Goal: Task Accomplishment & Management: Manage account settings

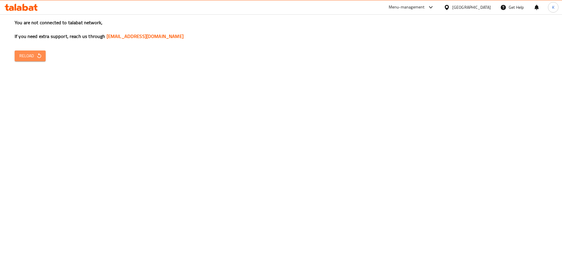
click at [33, 59] on button "Reload" at bounding box center [30, 56] width 31 height 11
click at [39, 57] on icon "button" at bounding box center [39, 56] width 6 height 6
click at [37, 59] on icon "button" at bounding box center [39, 56] width 6 height 6
click at [25, 59] on span "Reload" at bounding box center [30, 55] width 22 height 7
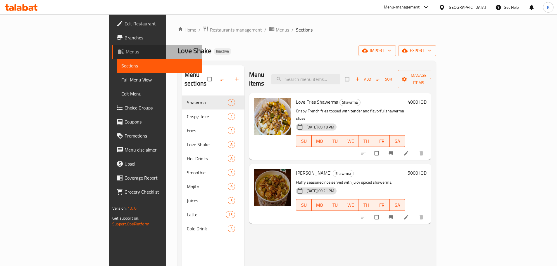
click at [126, 52] on span "Menus" at bounding box center [162, 51] width 72 height 7
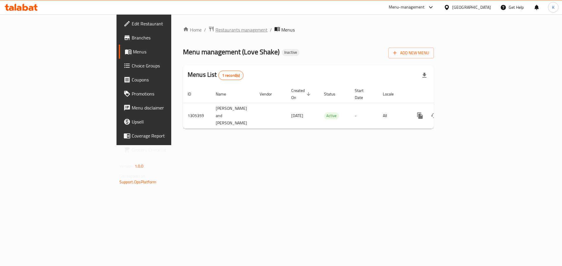
click at [215, 29] on span "Restaurants management" at bounding box center [241, 29] width 52 height 7
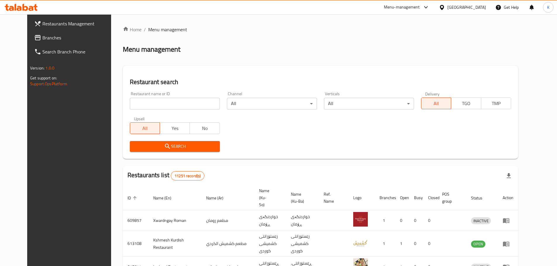
click at [420, 6] on div "Menu-management" at bounding box center [402, 7] width 36 height 7
click at [395, 54] on div "All Plugins Agent Campaigns Center Menu-management Restaurant-Management" at bounding box center [418, 45] width 88 height 52
click at [394, 54] on div "All Plugins Agent Campaigns Center Menu-management Restaurant-Management" at bounding box center [418, 45] width 88 height 52
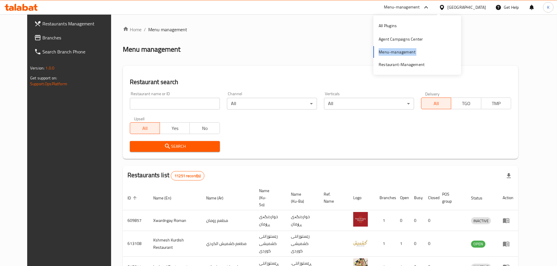
click at [394, 54] on div "All Plugins Agent Campaigns Center Menu-management Restaurant-Management" at bounding box center [418, 45] width 88 height 52
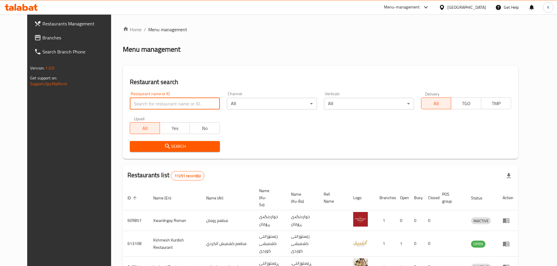
click at [162, 107] on input "search" at bounding box center [175, 104] width 90 height 12
type input "ctr chicken"
click button "Search" at bounding box center [175, 146] width 90 height 11
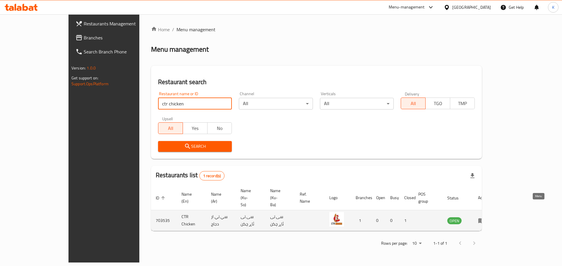
click at [484, 220] on icon "enhanced table" at bounding box center [482, 221] width 2 height 2
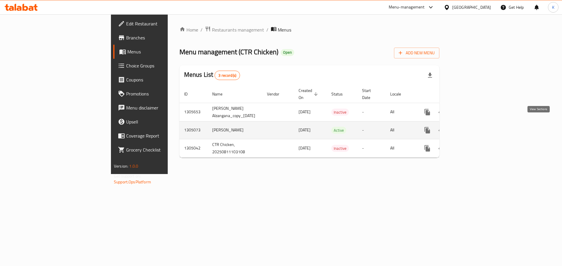
click at [473, 127] on icon "enhanced table" at bounding box center [469, 130] width 7 height 7
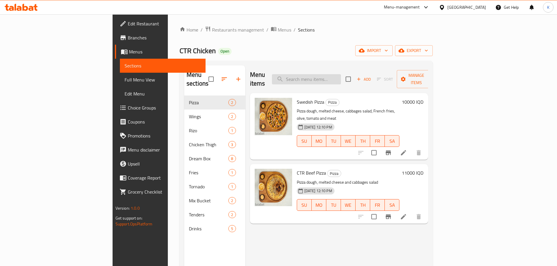
click at [341, 74] on input "search" at bounding box center [306, 79] width 69 height 10
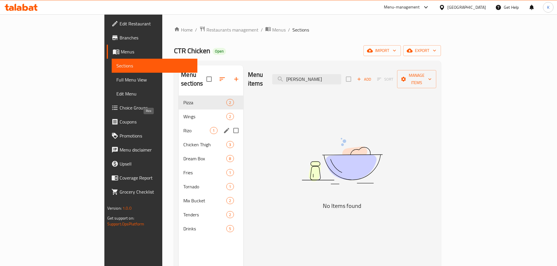
click at [183, 127] on span "Rizo" at bounding box center [196, 130] width 27 height 7
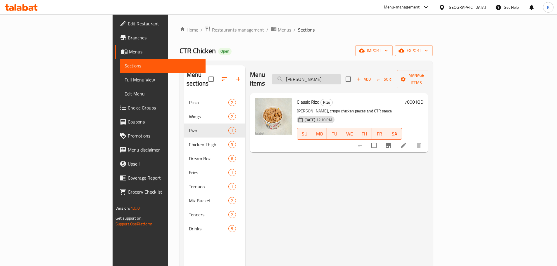
click at [341, 76] on input "rizzo" at bounding box center [306, 79] width 69 height 10
type input "r"
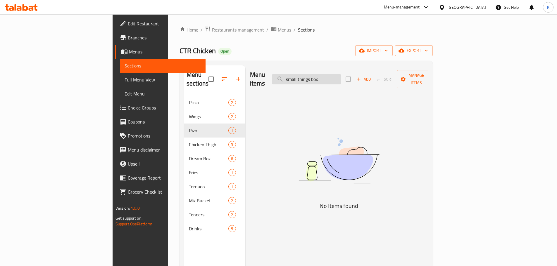
type input "small things box"
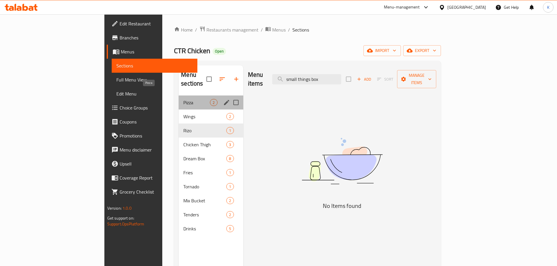
click at [183, 99] on span "Pizza" at bounding box center [196, 102] width 27 height 7
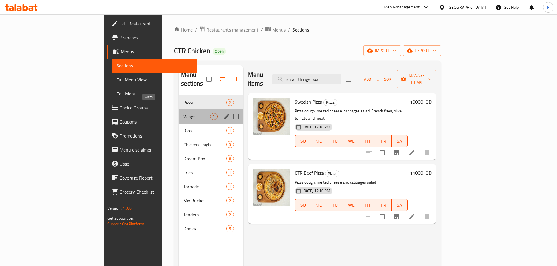
click at [183, 113] on span "Wings" at bounding box center [196, 116] width 27 height 7
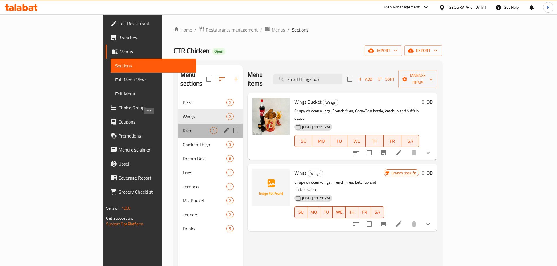
click at [183, 127] on span "Rizo" at bounding box center [196, 130] width 27 height 7
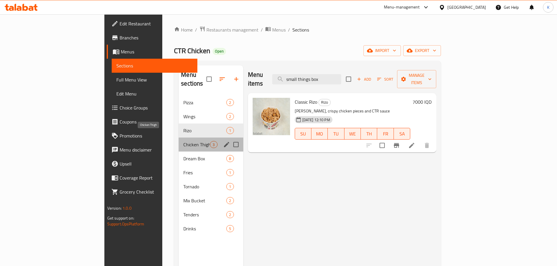
click at [183, 141] on span "Chicken Thigh" at bounding box center [196, 144] width 27 height 7
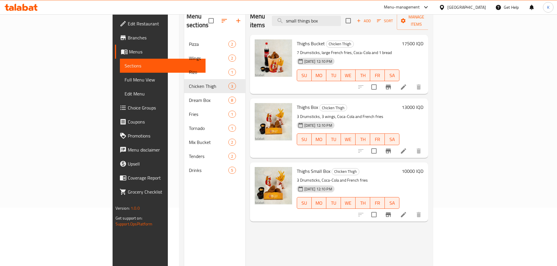
scroll to position [82, 0]
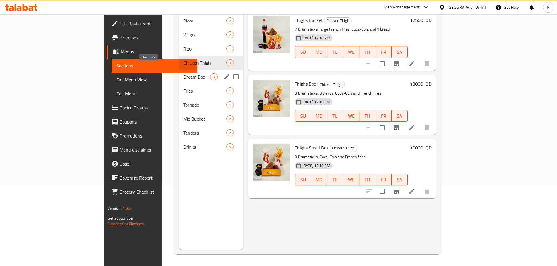
click at [183, 73] on span "Dream Box" at bounding box center [196, 76] width 27 height 7
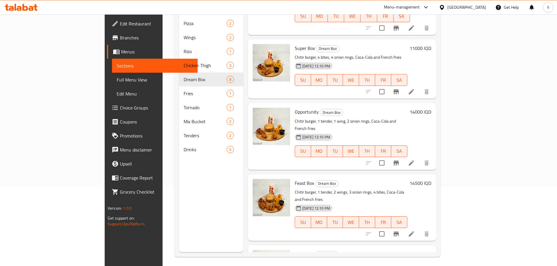
scroll to position [82, 0]
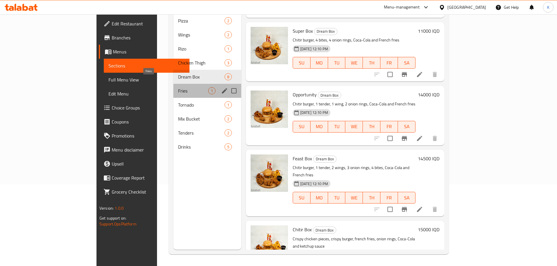
click at [178, 87] on span "Fries" at bounding box center [193, 90] width 30 height 7
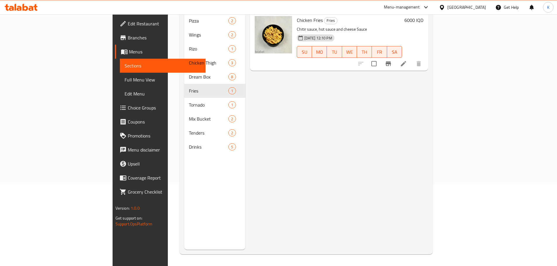
scroll to position [53, 0]
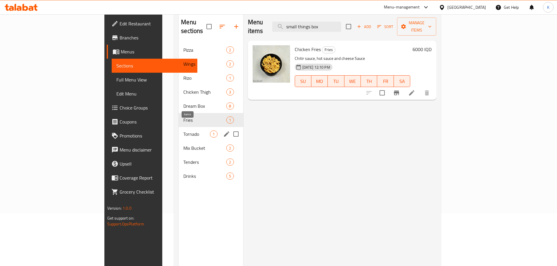
click at [210, 132] on span "1" at bounding box center [213, 135] width 7 height 6
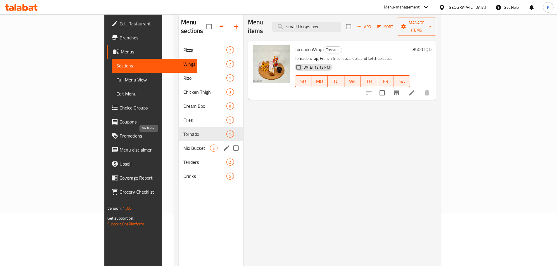
click at [183, 145] on span "Mix Bucket" at bounding box center [196, 148] width 27 height 7
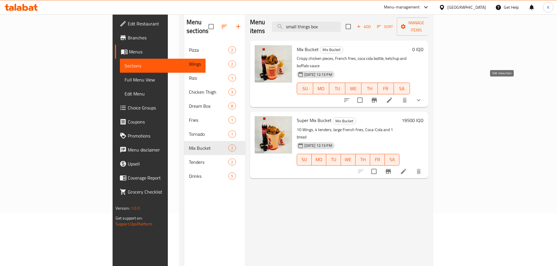
click at [392, 98] on icon at bounding box center [389, 100] width 5 height 5
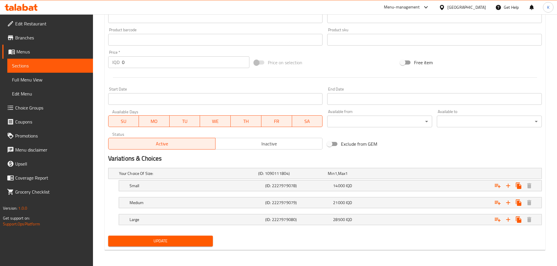
scroll to position [253, 0]
click at [335, 177] on span "14000" at bounding box center [331, 174] width 7 height 8
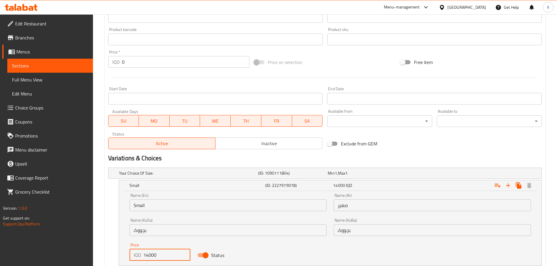
click at [145, 256] on input "14000" at bounding box center [166, 256] width 47 height 12
type input "15000"
click at [252, 247] on div "Status" at bounding box center [228, 256] width 68 height 18
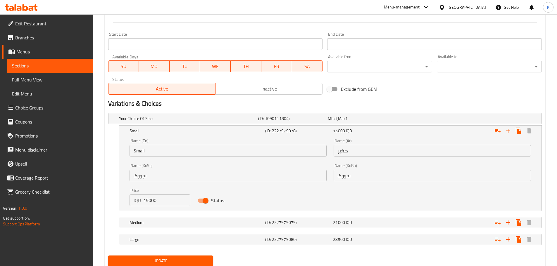
scroll to position [328, 0]
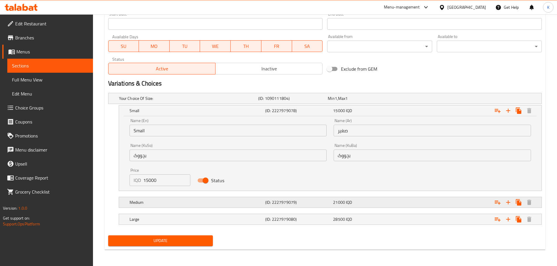
click at [319, 102] on h5 "(ID: 2227979079)" at bounding box center [291, 99] width 67 height 6
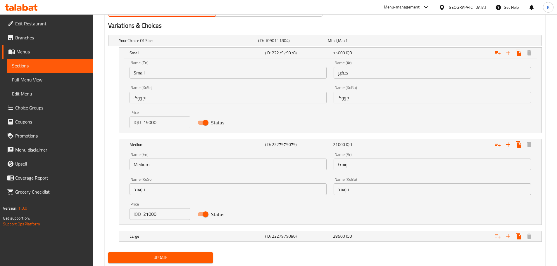
scroll to position [386, 0]
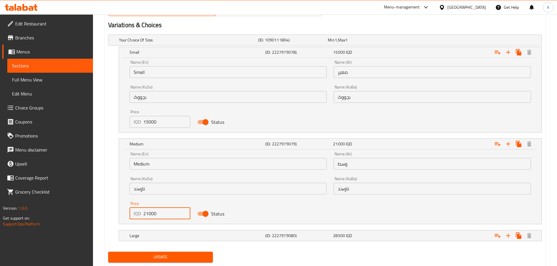
click at [146, 216] on input "21000" at bounding box center [166, 214] width 47 height 12
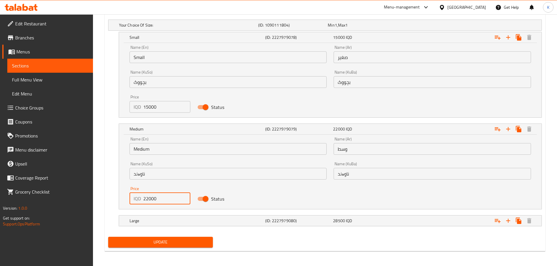
scroll to position [403, 0]
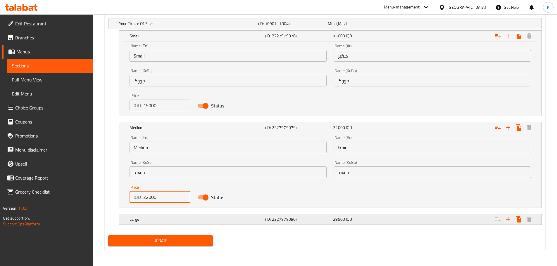
type input "22000"
click at [252, 28] on div "Large" at bounding box center [187, 24] width 139 height 8
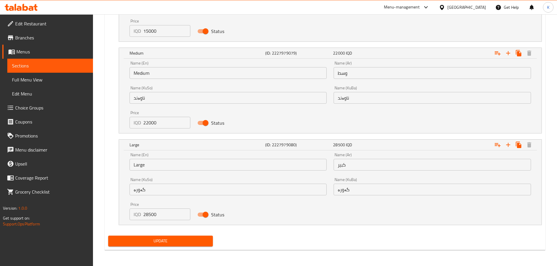
scroll to position [477, 0]
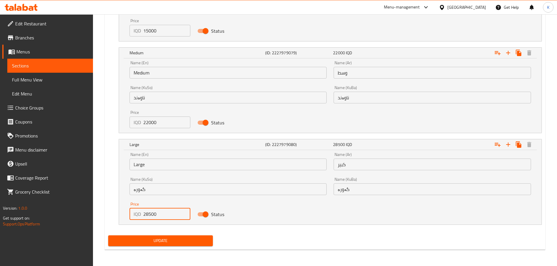
drag, startPoint x: 148, startPoint y: 217, endPoint x: 140, endPoint y: 220, distance: 7.9
click at [140, 220] on div "IQD 28500 Price" at bounding box center [160, 215] width 61 height 12
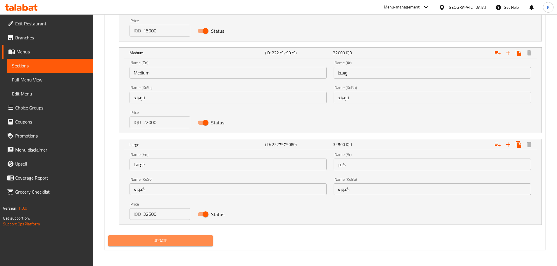
click at [171, 244] on span "Update" at bounding box center [161, 241] width 96 height 7
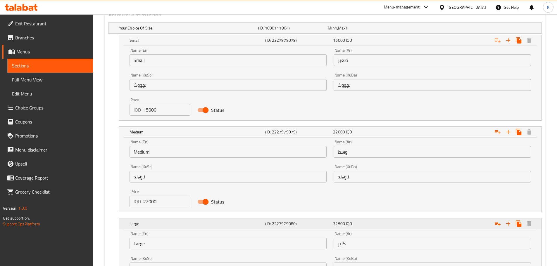
scroll to position [484, 0]
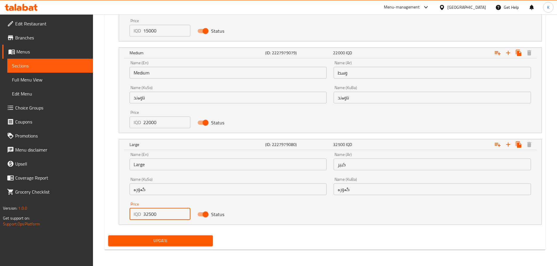
click at [150, 215] on input "32500" at bounding box center [166, 215] width 47 height 12
type input "32000"
click at [171, 242] on span "Update" at bounding box center [161, 241] width 96 height 7
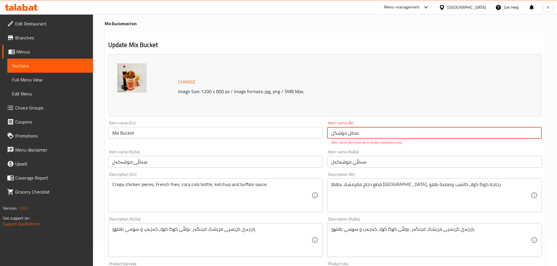
click at [347, 136] on input "سطل موشکل" at bounding box center [434, 133] width 215 height 12
click at [351, 132] on input "سطل موشکل" at bounding box center [434, 133] width 215 height 12
click at [332, 135] on input "سطل موشکل" at bounding box center [434, 133] width 215 height 12
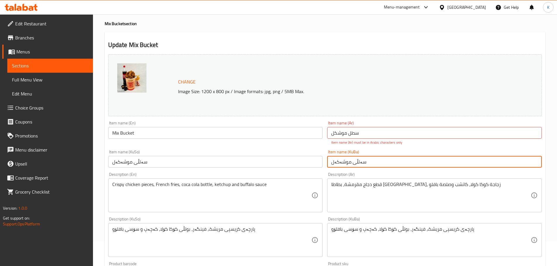
click at [368, 164] on input "سەتڵی موشەکەل" at bounding box center [434, 162] width 215 height 12
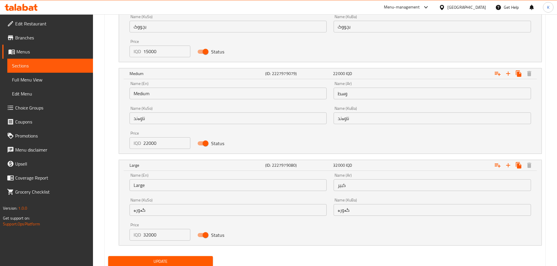
scroll to position [484, 0]
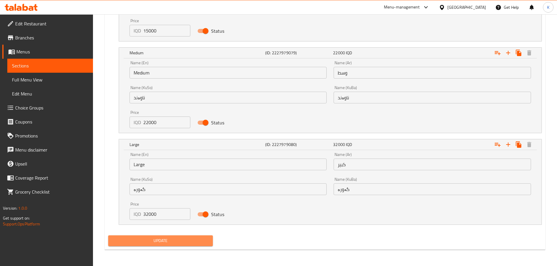
click at [179, 246] on button "Update" at bounding box center [160, 241] width 105 height 11
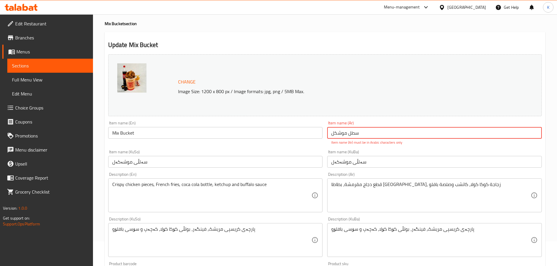
drag, startPoint x: 364, startPoint y: 133, endPoint x: 361, endPoint y: 134, distance: 3.3
click at [361, 134] on input "سطل موشکل" at bounding box center [434, 133] width 215 height 12
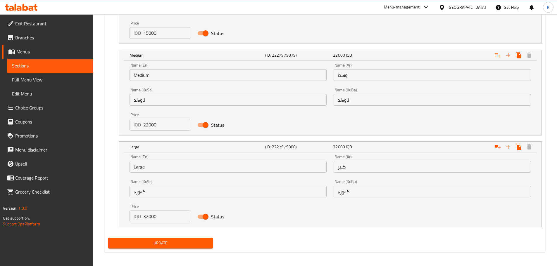
scroll to position [484, 0]
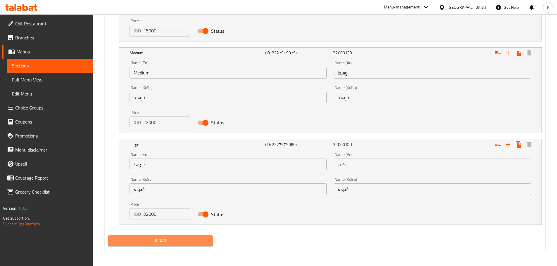
click at [171, 245] on span "Update" at bounding box center [161, 241] width 96 height 7
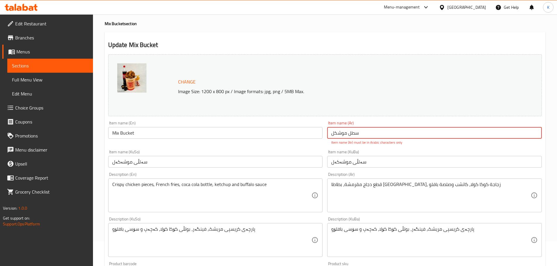
click at [342, 133] on input "سطل موشکل" at bounding box center [434, 133] width 215 height 12
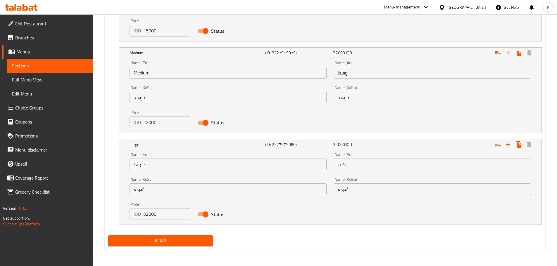
click at [199, 245] on span "Update" at bounding box center [161, 241] width 96 height 7
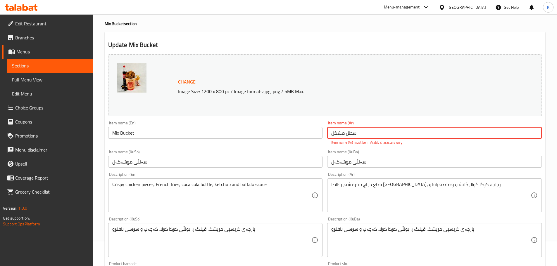
drag, startPoint x: 357, startPoint y: 133, endPoint x: 354, endPoint y: 134, distance: 3.7
click at [354, 134] on input "سطل مشکل" at bounding box center [434, 133] width 215 height 12
drag, startPoint x: 376, startPoint y: 131, endPoint x: 231, endPoint y: 114, distance: 146.4
click at [231, 114] on div "Change Image Size: 1200 x 800 px / Image formats: jpg, png / 5MB Max. Item name…" at bounding box center [325, 219] width 438 height 334
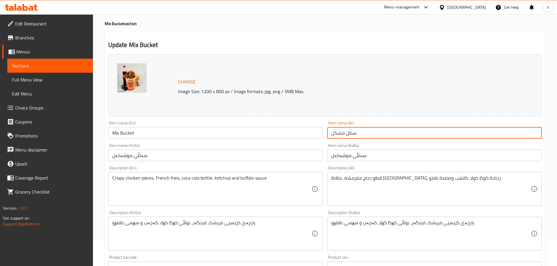
type input "سطل مشكل"
click at [325, 147] on div "Item name (KuBa) سەتڵی موشەکەل Item name (KuBa)" at bounding box center [434, 152] width 219 height 23
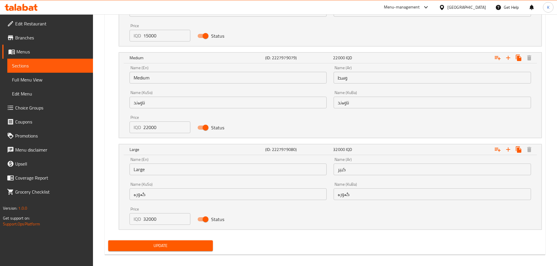
scroll to position [477, 0]
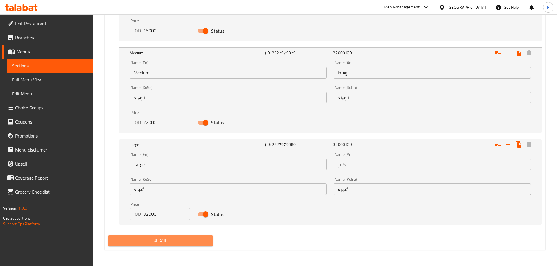
click at [192, 242] on span "Update" at bounding box center [161, 241] width 96 height 7
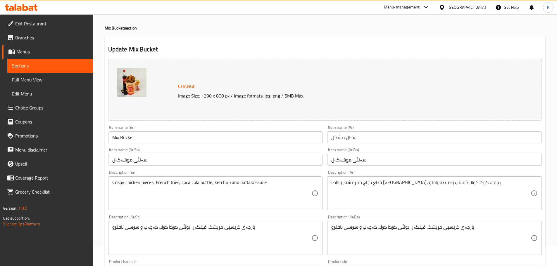
scroll to position [0, 0]
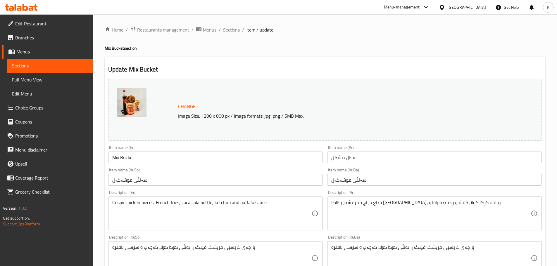
click at [234, 31] on span "Sections" at bounding box center [231, 29] width 17 height 7
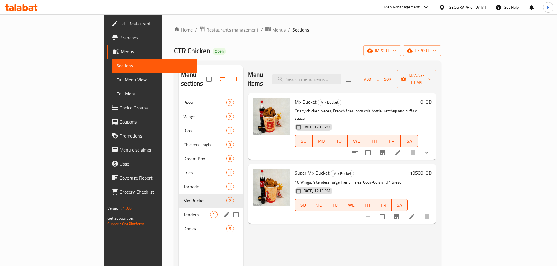
click at [179, 210] on div "Tenders 2" at bounding box center [211, 215] width 64 height 14
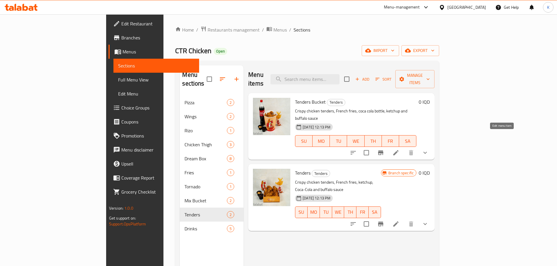
click at [400, 149] on icon at bounding box center [396, 152] width 7 height 7
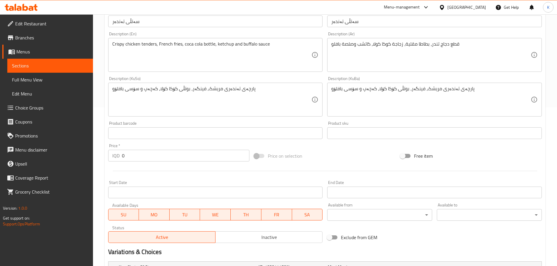
scroll to position [253, 0]
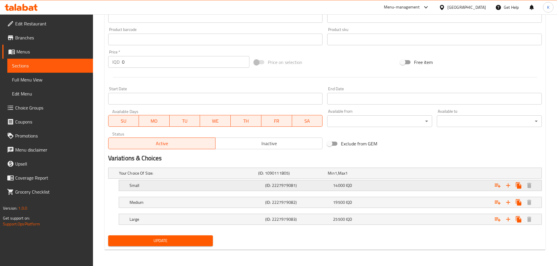
click at [335, 177] on span "14000" at bounding box center [331, 174] width 7 height 8
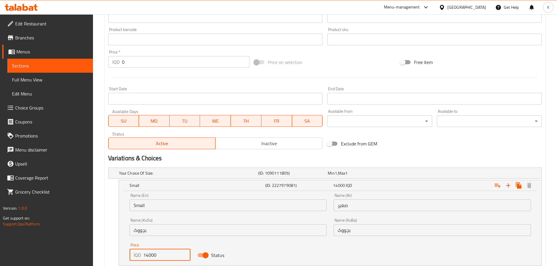
click at [146, 257] on input "14000" at bounding box center [166, 256] width 47 height 12
type input "15000"
click at [281, 249] on div "Name (En) Small Name (En) Name (Ar) صغير Name (Ar) Name (KuSo) بچووک Name (KuSo…" at bounding box center [330, 227] width 409 height 75
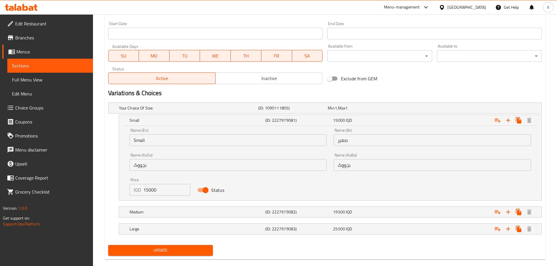
scroll to position [328, 0]
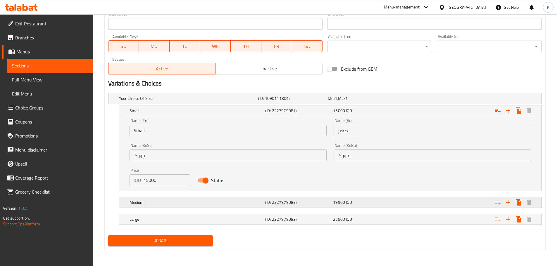
click at [241, 103] on div "Medium" at bounding box center [187, 98] width 139 height 8
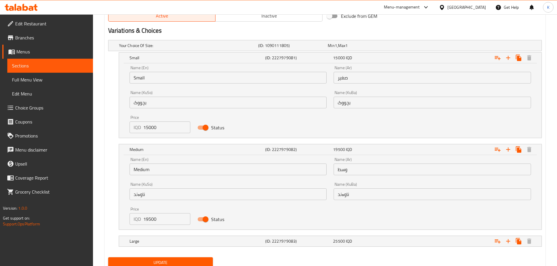
scroll to position [386, 0]
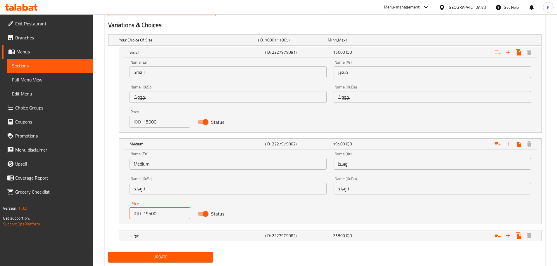
drag, startPoint x: 149, startPoint y: 215, endPoint x: 144, endPoint y: 216, distance: 5.3
click at [144, 216] on input "19500" at bounding box center [166, 214] width 47 height 12
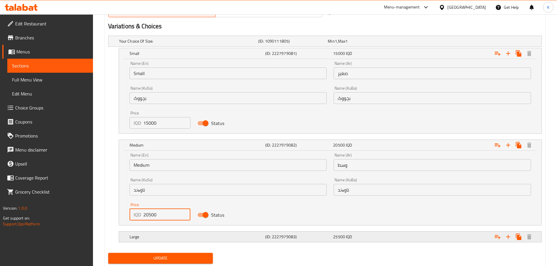
scroll to position [403, 0]
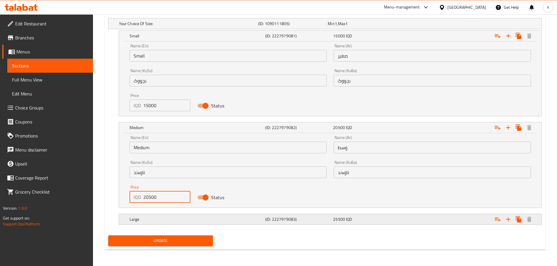
type input "20500"
click at [176, 27] on h5 "Large" at bounding box center [187, 24] width 137 height 6
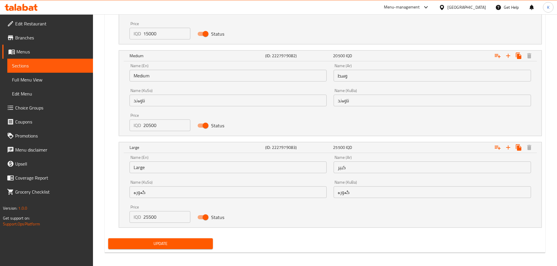
scroll to position [477, 0]
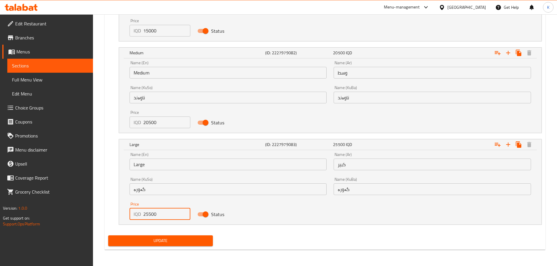
click at [146, 217] on input "25500" at bounding box center [166, 215] width 47 height 12
type input "26500"
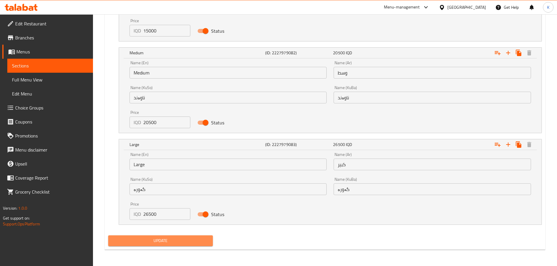
click at [157, 242] on span "Update" at bounding box center [161, 241] width 96 height 7
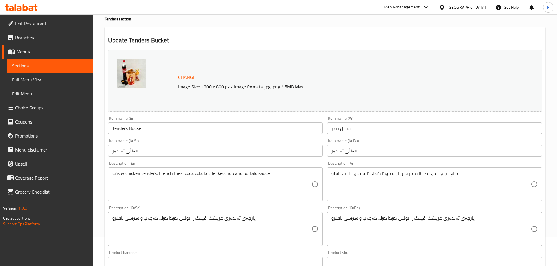
scroll to position [0, 0]
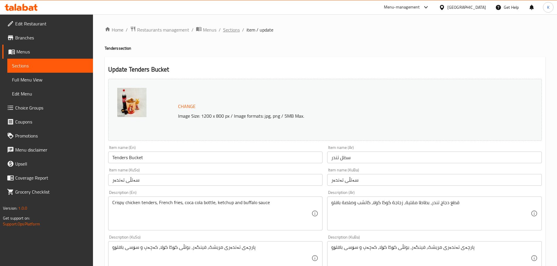
click at [232, 32] on span "Sections" at bounding box center [231, 29] width 17 height 7
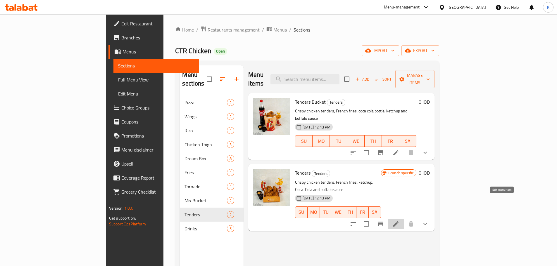
click at [399, 222] on icon at bounding box center [395, 224] width 5 height 5
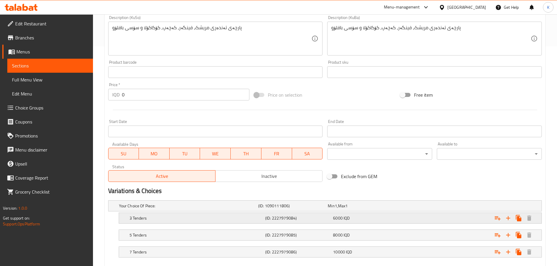
scroll to position [253, 0]
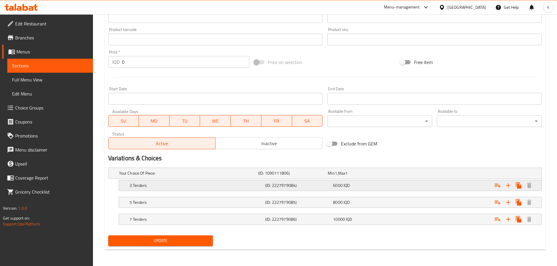
click at [137, 176] on h5 "3 Tenders" at bounding box center [187, 174] width 137 height 6
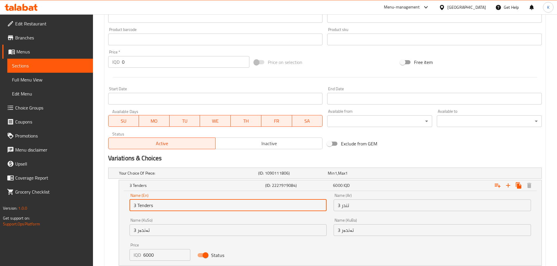
drag, startPoint x: 138, startPoint y: 206, endPoint x: 133, endPoint y: 207, distance: 4.8
click at [133, 207] on input "3 Tenders" at bounding box center [228, 206] width 197 height 12
type input "4Tenders"
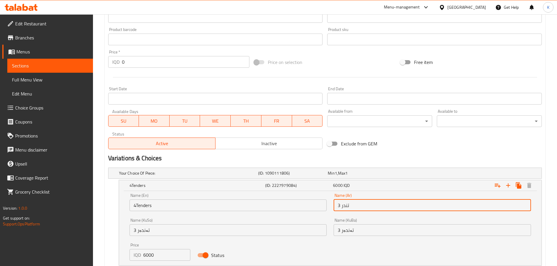
click at [337, 209] on input "3 تندر" at bounding box center [432, 206] width 197 height 12
type input "4 تندر"
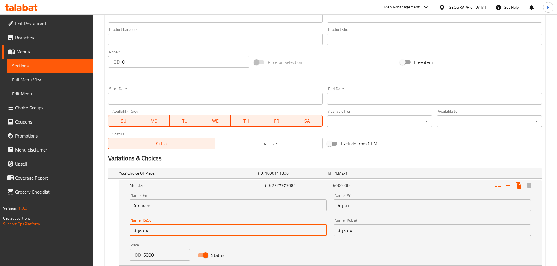
click at [133, 233] on input "3 تەندەر" at bounding box center [228, 231] width 197 height 12
type input "4 تەندەر"
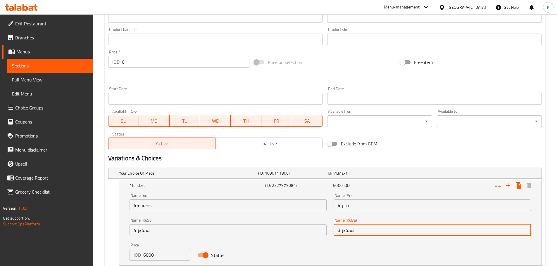
click at [339, 234] on input "3 تەندەر" at bounding box center [432, 231] width 197 height 12
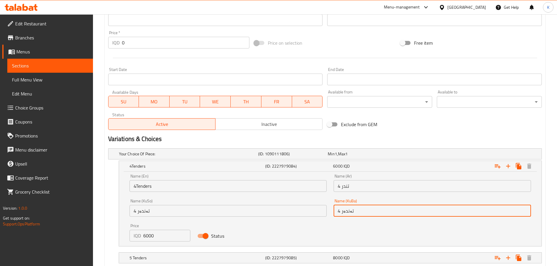
scroll to position [282, 0]
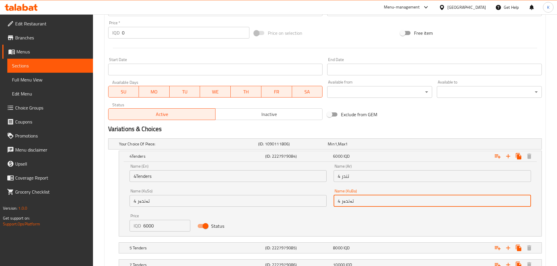
type input "4 تەندەر"
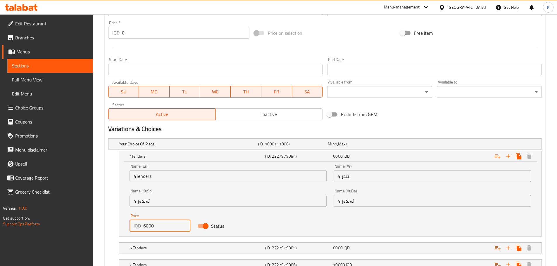
drag, startPoint x: 146, startPoint y: 226, endPoint x: 143, endPoint y: 228, distance: 3.1
click at [143, 228] on input "6000" at bounding box center [166, 226] width 47 height 12
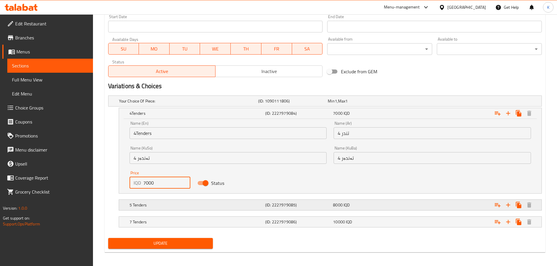
scroll to position [328, 0]
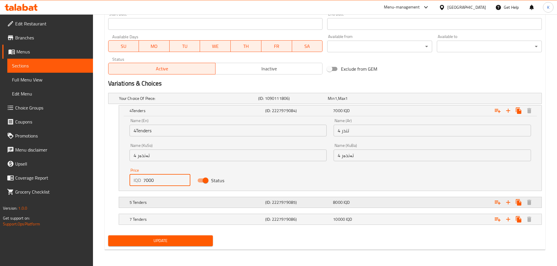
type input "7000"
click at [230, 102] on h5 "5 Tenders" at bounding box center [187, 99] width 137 height 6
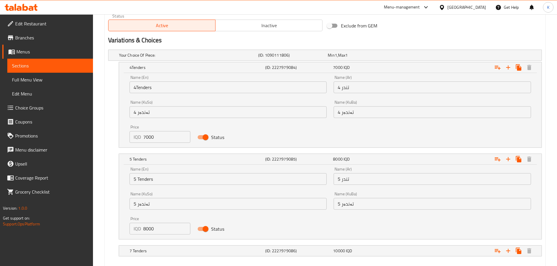
scroll to position [386, 0]
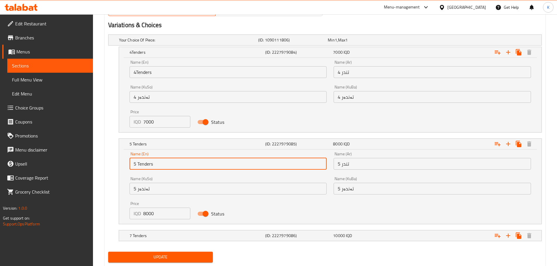
click at [133, 165] on input "5 Tenders" at bounding box center [228, 164] width 197 height 12
type input "6 Tenders"
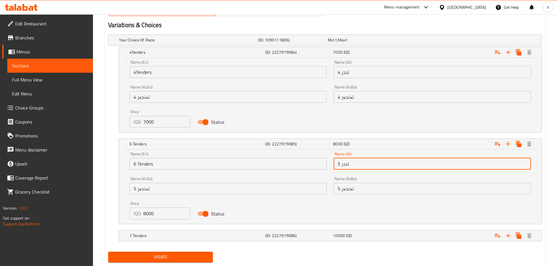
click at [340, 167] on input "5 تندر" at bounding box center [432, 164] width 197 height 12
type input "6 تندر"
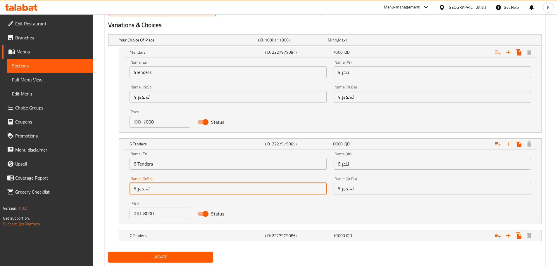
click at [135, 190] on input "5 تەندەر" at bounding box center [228, 189] width 197 height 12
type input "6 تەندەر"
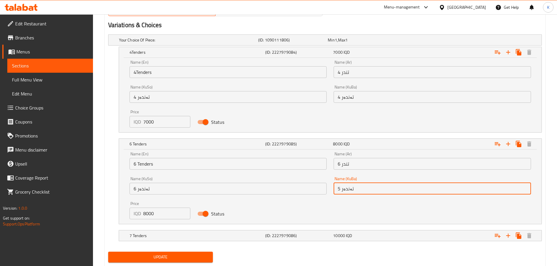
click at [339, 190] on input "5 تەندەر" at bounding box center [432, 189] width 197 height 12
type input "6 تەندەر"
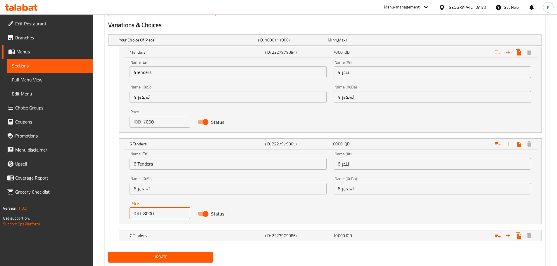
click at [144, 216] on input "8000" at bounding box center [166, 214] width 47 height 12
type input "9000"
click at [190, 43] on h5 "7 Tenders" at bounding box center [187, 40] width 137 height 6
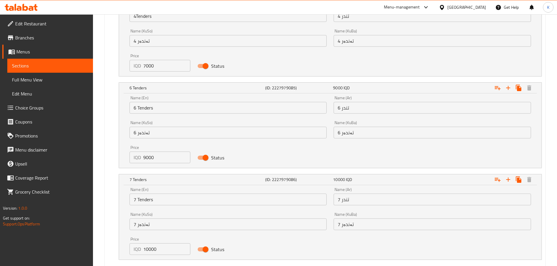
scroll to position [474, 0]
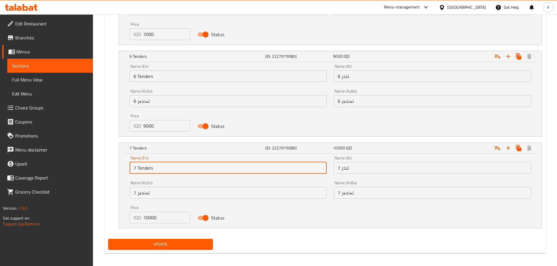
click at [133, 170] on input "7 Tenders" at bounding box center [228, 168] width 197 height 12
type input "8 Tenders"
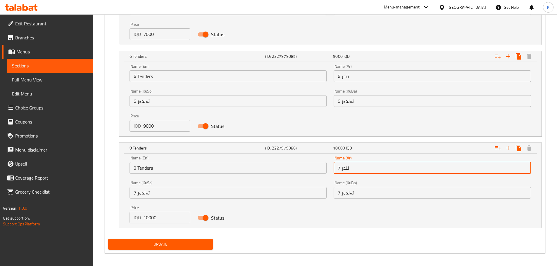
drag, startPoint x: 340, startPoint y: 169, endPoint x: 337, endPoint y: 171, distance: 3.2
click at [337, 171] on input "7 تندر" at bounding box center [432, 168] width 197 height 12
type input "8 تندر"
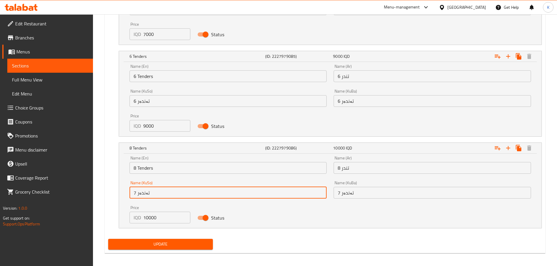
drag, startPoint x: 137, startPoint y: 194, endPoint x: 134, endPoint y: 195, distance: 3.2
click at [134, 195] on input "7 تەندەر" at bounding box center [228, 193] width 197 height 12
type input "8 تەندەر"
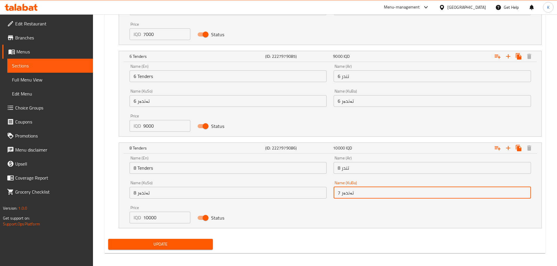
drag, startPoint x: 339, startPoint y: 194, endPoint x: 338, endPoint y: 189, distance: 5.1
click at [336, 195] on input "7 تەندەر" at bounding box center [432, 193] width 197 height 12
type input "8 تەندەر"
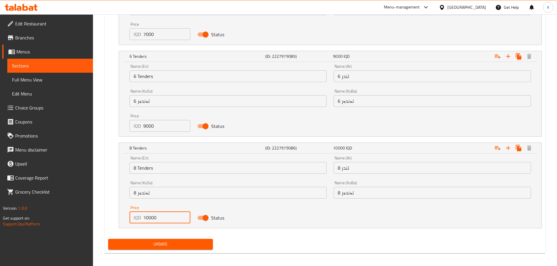
drag, startPoint x: 147, startPoint y: 218, endPoint x: 150, endPoint y: 221, distance: 4.6
click at [149, 221] on input "10000" at bounding box center [166, 218] width 47 height 12
type input "101000"
click at [184, 243] on span "Update" at bounding box center [161, 244] width 96 height 7
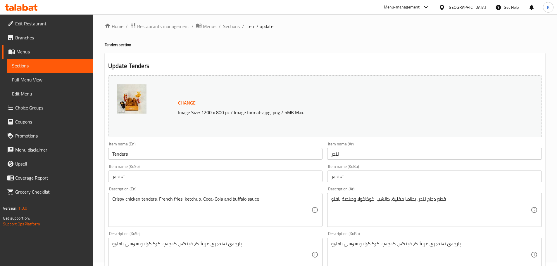
scroll to position [0, 0]
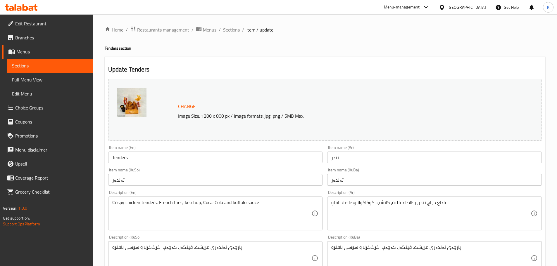
click at [231, 32] on span "Sections" at bounding box center [231, 29] width 17 height 7
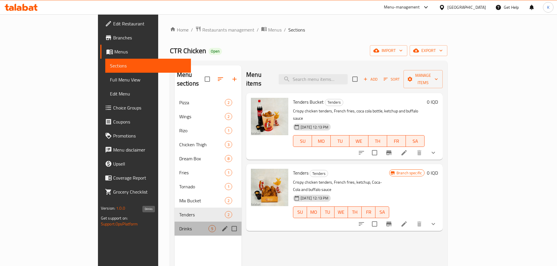
click at [179, 226] on span "Drinks" at bounding box center [193, 229] width 29 height 7
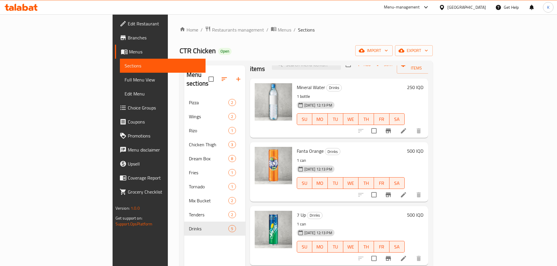
scroll to position [29, 0]
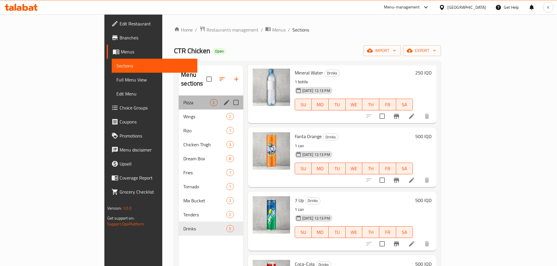
click at [179, 97] on div "Pizza 2" at bounding box center [211, 103] width 64 height 14
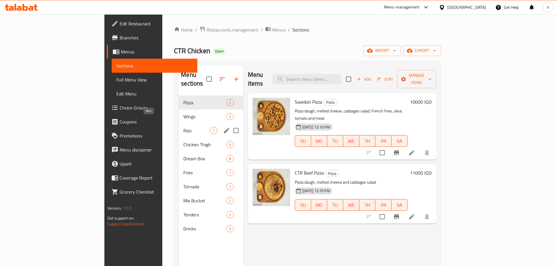
click at [183, 127] on span "Rizo" at bounding box center [196, 130] width 27 height 7
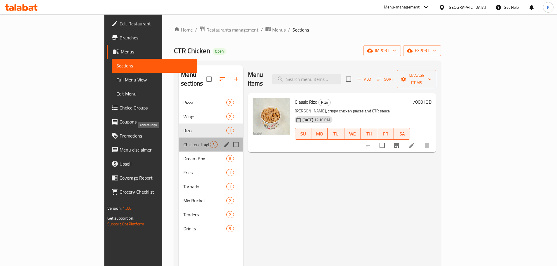
click at [183, 141] on span "Chicken Thigh" at bounding box center [196, 144] width 27 height 7
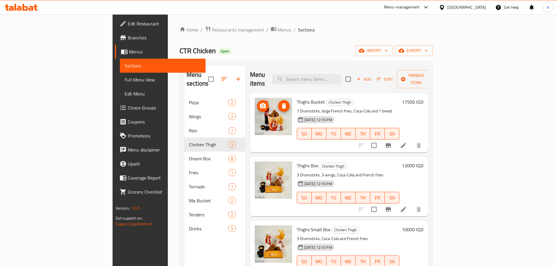
click at [255, 109] on img at bounding box center [273, 116] width 37 height 37
click at [255, 112] on img at bounding box center [273, 116] width 37 height 37
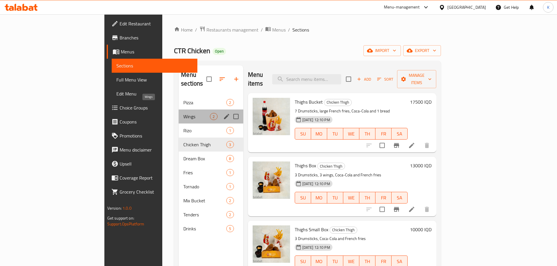
click at [183, 113] on span "Wings" at bounding box center [196, 116] width 27 height 7
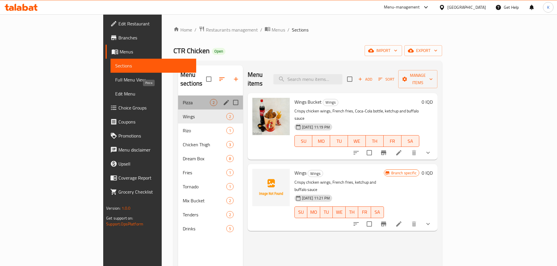
click at [183, 99] on span "Pizza" at bounding box center [196, 102] width 27 height 7
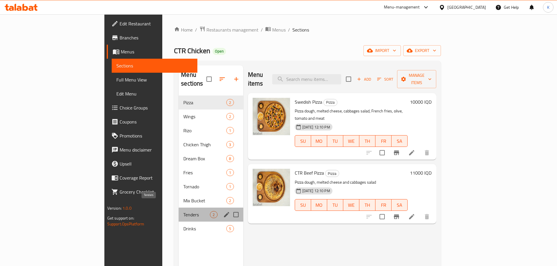
click at [183, 211] on span "Tenders" at bounding box center [196, 214] width 27 height 7
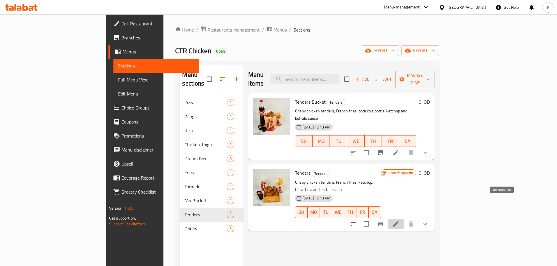
click at [400, 221] on icon at bounding box center [396, 224] width 7 height 7
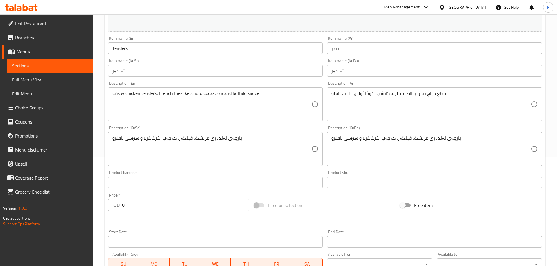
scroll to position [253, 0]
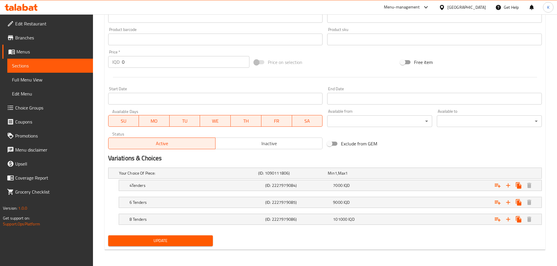
click at [168, 242] on span "Update" at bounding box center [161, 241] width 96 height 7
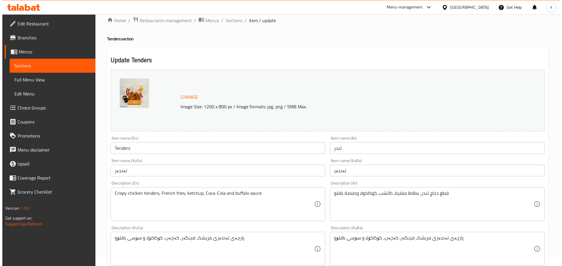
scroll to position [0, 0]
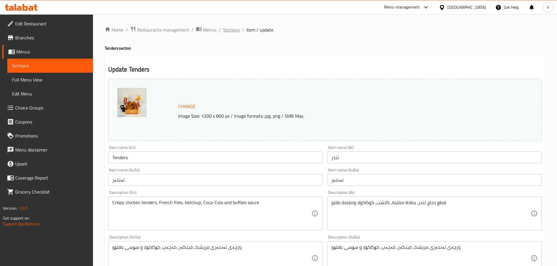
click at [229, 31] on span "Sections" at bounding box center [231, 29] width 17 height 7
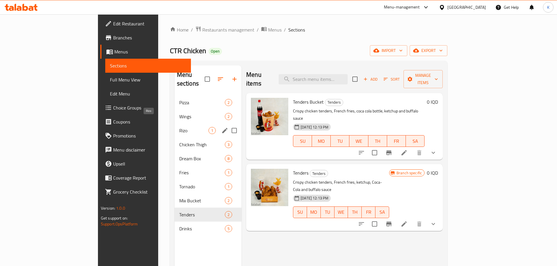
click at [179, 127] on span "Rizo" at bounding box center [193, 130] width 29 height 7
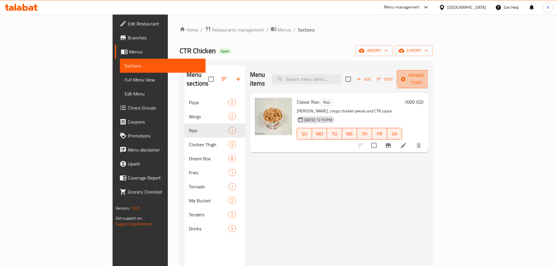
click at [431, 79] on icon "button" at bounding box center [429, 80] width 3 height 2
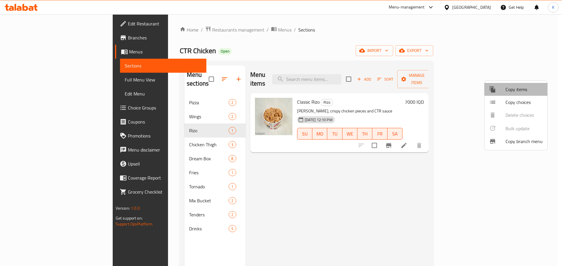
click at [526, 90] on span "Copy items" at bounding box center [523, 89] width 37 height 7
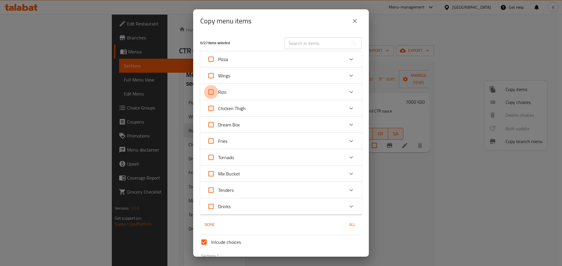
click at [214, 94] on input "Rizo" at bounding box center [211, 92] width 14 height 14
checkbox input "true"
click at [212, 90] on input "Rizo" at bounding box center [211, 92] width 14 height 14
checkbox input "false"
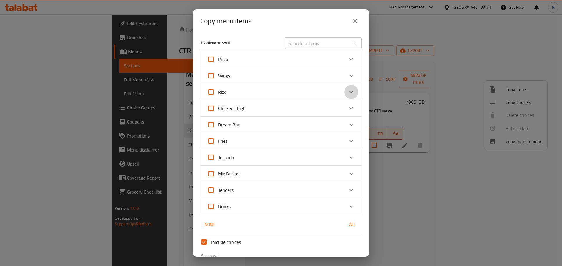
click at [348, 93] on icon "Expand" at bounding box center [351, 92] width 7 height 7
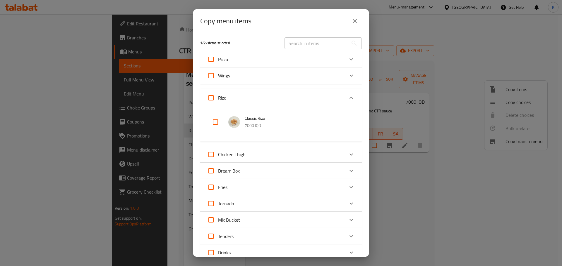
click at [215, 124] on input "checkbox" at bounding box center [215, 122] width 14 height 14
checkbox input "true"
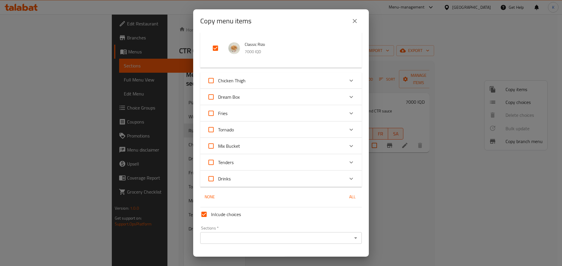
scroll to position [88, 0]
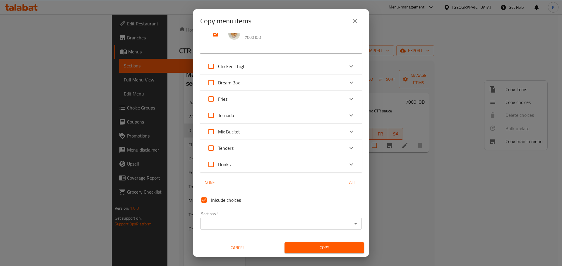
click at [325, 250] on span "Copy" at bounding box center [324, 248] width 70 height 7
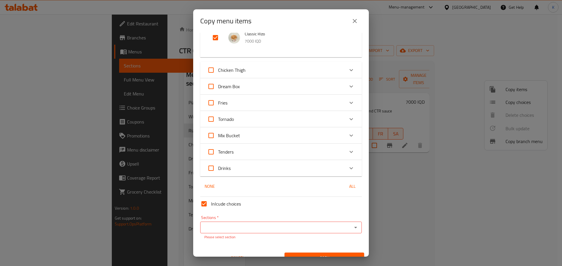
scroll to position [95, 0]
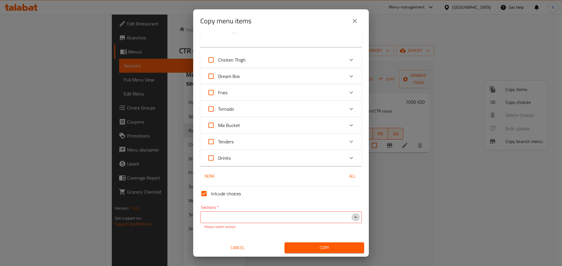
click at [352, 216] on icon "Open" at bounding box center [355, 217] width 7 height 7
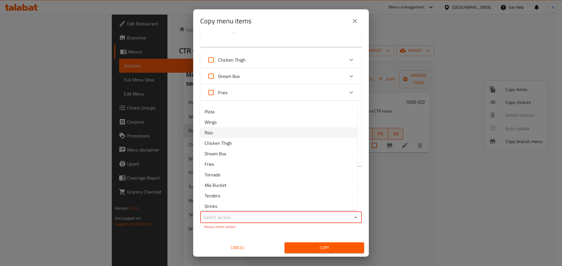
click at [247, 133] on li "Rizo" at bounding box center [278, 133] width 157 height 11
type input "Rizo"
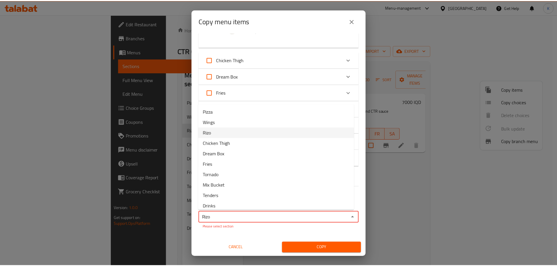
scroll to position [88, 0]
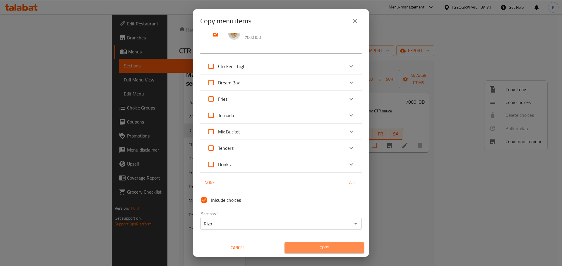
click at [325, 249] on span "Copy" at bounding box center [324, 248] width 70 height 7
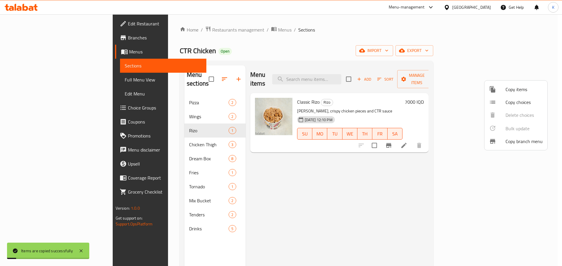
click at [442, 188] on div at bounding box center [281, 133] width 562 height 266
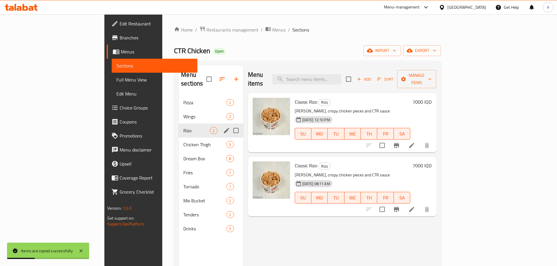
click at [179, 124] on div "Rizo 2" at bounding box center [211, 131] width 64 height 14
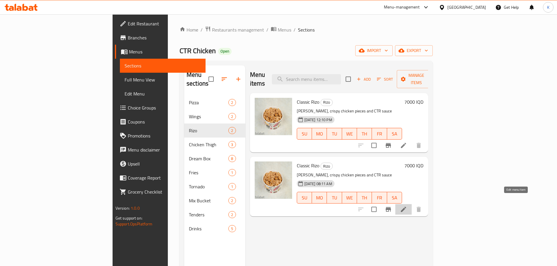
click at [407, 206] on icon at bounding box center [403, 209] width 7 height 7
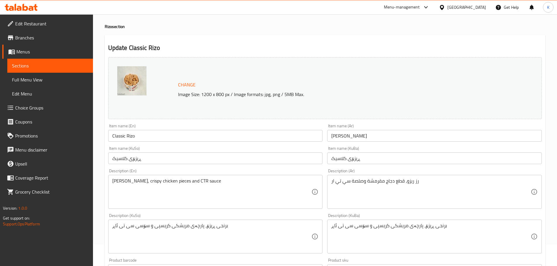
scroll to position [59, 0]
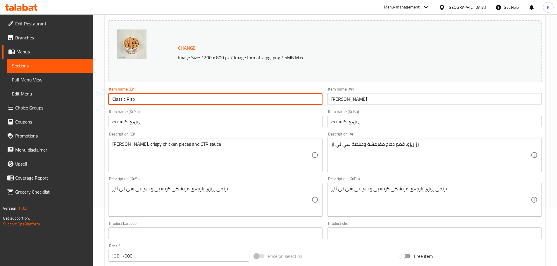
click at [144, 99] on input "Classic Rizo" at bounding box center [215, 99] width 215 height 12
type input "C"
type input "ٌ"
type input "ق"
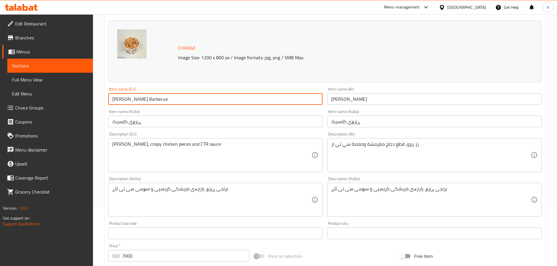
type input "Rizzo Barbecue"
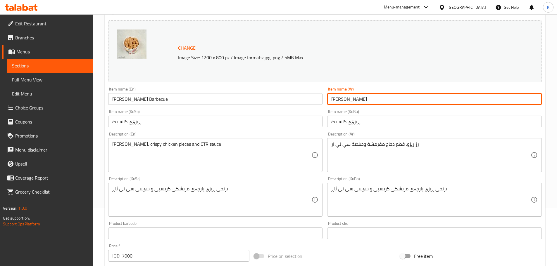
drag, startPoint x: 346, startPoint y: 100, endPoint x: 331, endPoint y: 100, distance: 15.2
click at [331, 100] on input "ريزو كلاسيك" at bounding box center [434, 99] width 215 height 12
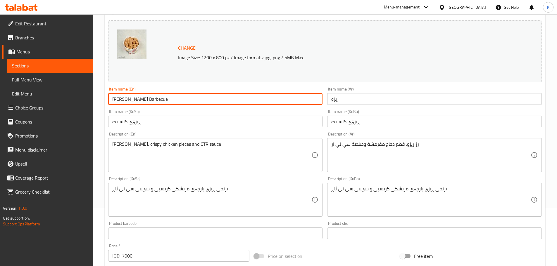
drag, startPoint x: 150, startPoint y: 102, endPoint x: 105, endPoint y: 113, distance: 46.4
click at [105, 113] on div "Update Rizzo Barbecue Change Image Size: 1200 x 800 px / Image formats: jpg, pn…" at bounding box center [325, 206] width 441 height 416
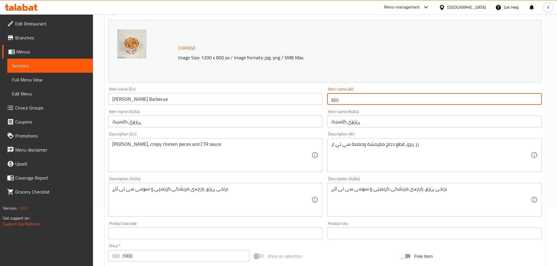
click at [332, 101] on input "ريزو" at bounding box center [434, 99] width 215 height 12
paste input "باربكيوريزو"
drag, startPoint x: 339, startPoint y: 102, endPoint x: 331, endPoint y: 103, distance: 7.3
click at [331, 103] on input "ريزو باربكيوريزو" at bounding box center [434, 99] width 215 height 12
click at [332, 103] on input "ريزو باربكيوريزو" at bounding box center [434, 99] width 215 height 12
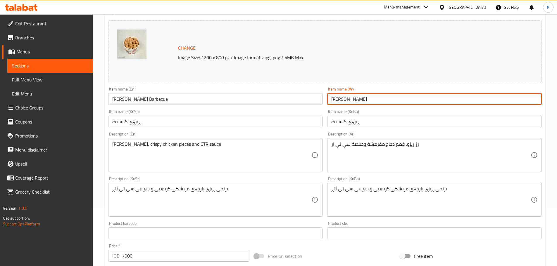
click at [332, 102] on input "ريزو باربكيوريزو" at bounding box center [434, 99] width 215 height 12
drag, startPoint x: 340, startPoint y: 101, endPoint x: 333, endPoint y: 105, distance: 8.1
click at [333, 105] on input "ريزو باربكيوريزو" at bounding box center [434, 99] width 215 height 12
type input "ريزو باربكيو"
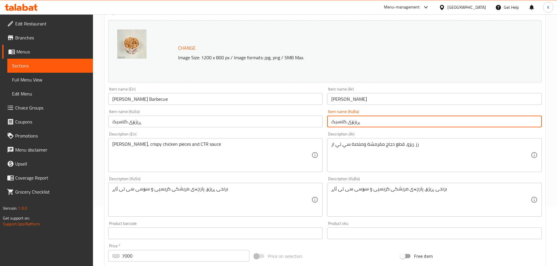
click at [374, 121] on input "ڕیزۆی کلاسیک" at bounding box center [434, 122] width 215 height 12
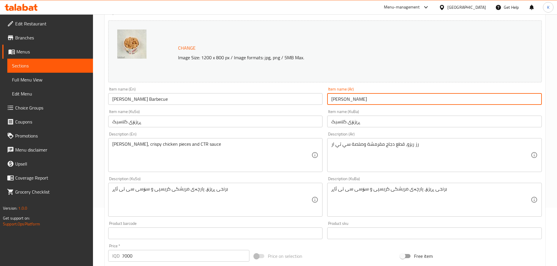
drag, startPoint x: 345, startPoint y: 101, endPoint x: 333, endPoint y: 102, distance: 11.8
click at [333, 102] on input "ريزو باربكيو" at bounding box center [434, 99] width 215 height 12
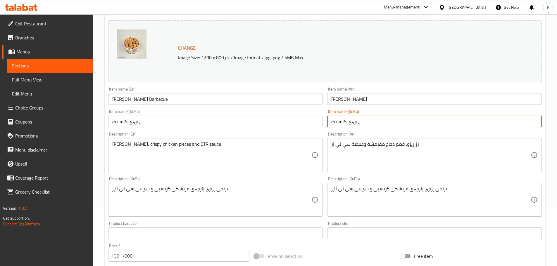
drag, startPoint x: 346, startPoint y: 122, endPoint x: 330, endPoint y: 123, distance: 15.8
click at [330, 123] on input "ڕیزۆی کلاسیک" at bounding box center [434, 122] width 215 height 12
paste input "باربكيو"
type input "ڕیزۆی باربكيو"
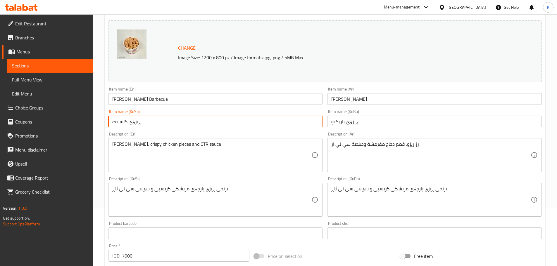
drag, startPoint x: 127, startPoint y: 122, endPoint x: 109, endPoint y: 126, distance: 18.4
click at [109, 126] on input "ڕیزۆی کلاسیک" at bounding box center [215, 122] width 215 height 12
paste input "باربكيو"
type input "ڕیزۆی باربكيو"
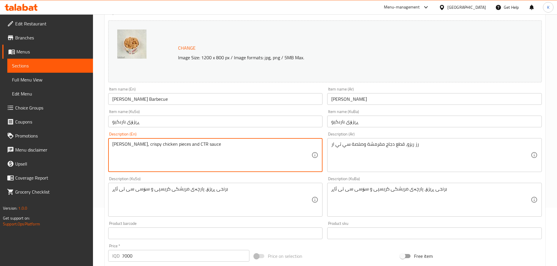
drag, startPoint x: 204, startPoint y: 145, endPoint x: 180, endPoint y: 149, distance: 23.6
click at [180, 149] on textarea "Rizo rice, crispy chicken pieces and CTR sauce" at bounding box center [211, 156] width 199 height 28
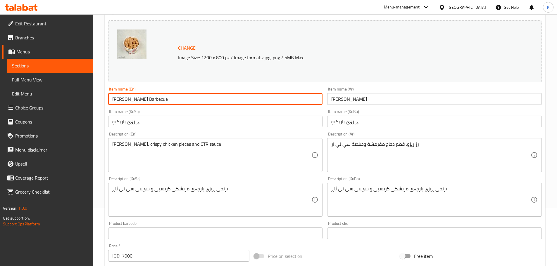
drag, startPoint x: 125, startPoint y: 100, endPoint x: 143, endPoint y: 99, distance: 18.7
click at [143, 99] on input "Rizzo Barbecue" at bounding box center [215, 99] width 215 height 12
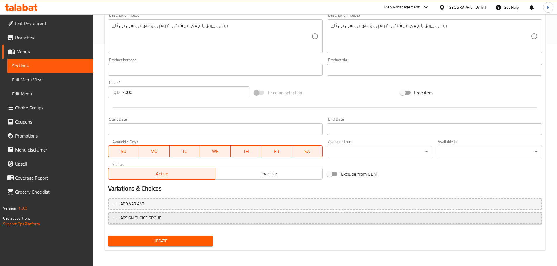
scroll to position [223, 0]
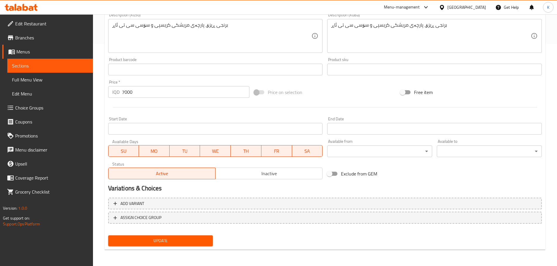
click at [192, 241] on span "Update" at bounding box center [161, 241] width 96 height 7
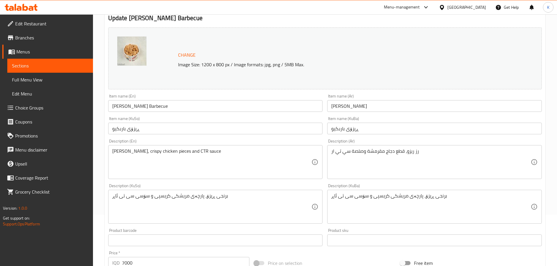
scroll to position [0, 0]
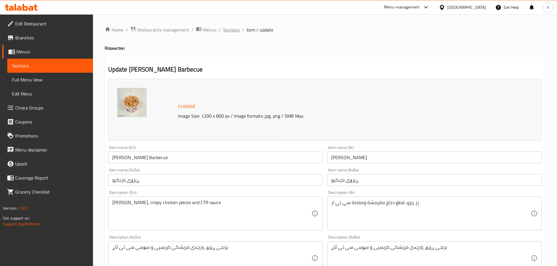
click at [228, 28] on span "Sections" at bounding box center [231, 29] width 17 height 7
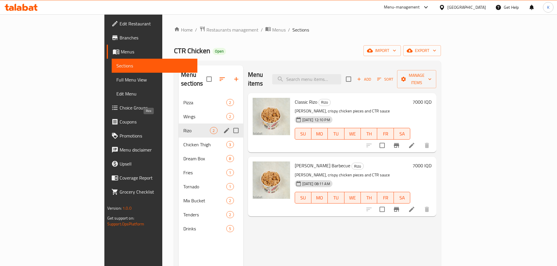
click at [183, 127] on span "Rizo" at bounding box center [196, 130] width 27 height 7
click at [183, 99] on span "Pizza" at bounding box center [196, 102] width 27 height 7
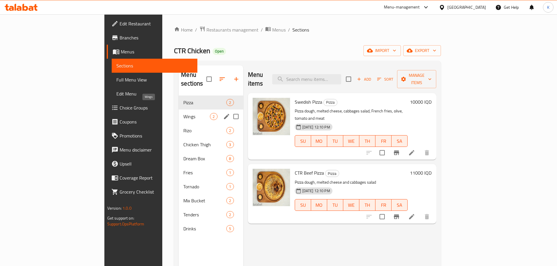
click at [183, 113] on span "Wings" at bounding box center [196, 116] width 27 height 7
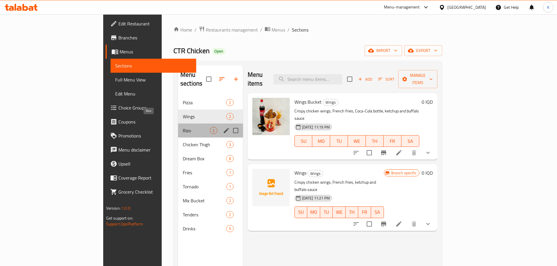
click at [183, 127] on span "Rizo" at bounding box center [196, 130] width 27 height 7
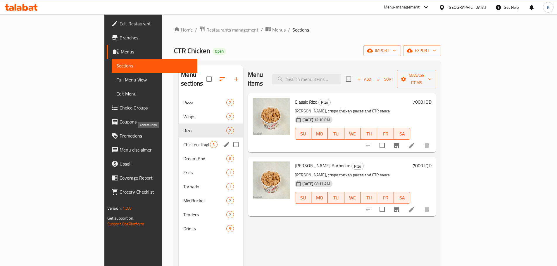
click at [183, 141] on span "Chicken Thigh" at bounding box center [196, 144] width 27 height 7
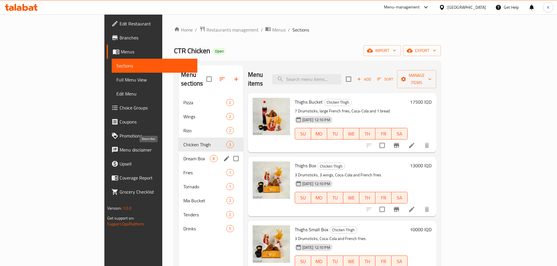
click at [183, 155] on span "Dream Box" at bounding box center [196, 158] width 27 height 7
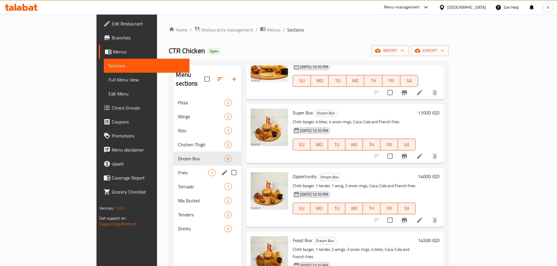
click at [173, 168] on div "Fries 1" at bounding box center [207, 173] width 68 height 14
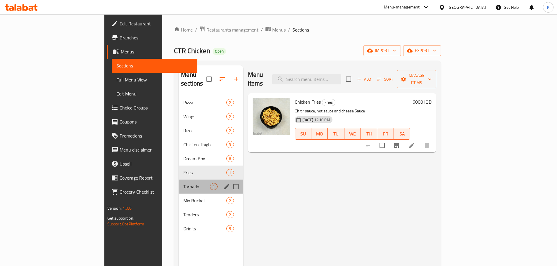
click at [179, 183] on div "Tornado 1" at bounding box center [211, 187] width 64 height 14
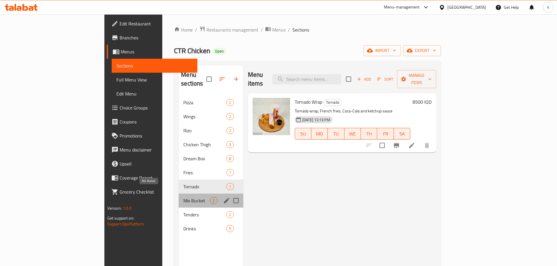
click at [183, 197] on span "Mix Bucket" at bounding box center [196, 200] width 27 height 7
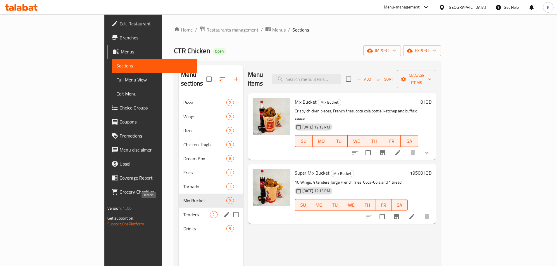
click at [183, 211] on span "Tenders" at bounding box center [196, 214] width 27 height 7
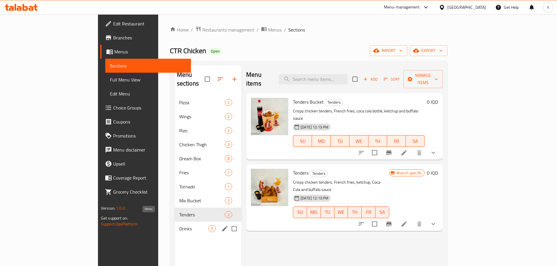
click at [179, 226] on span "Drinks" at bounding box center [193, 229] width 29 height 7
